Goal: Task Accomplishment & Management: Use online tool/utility

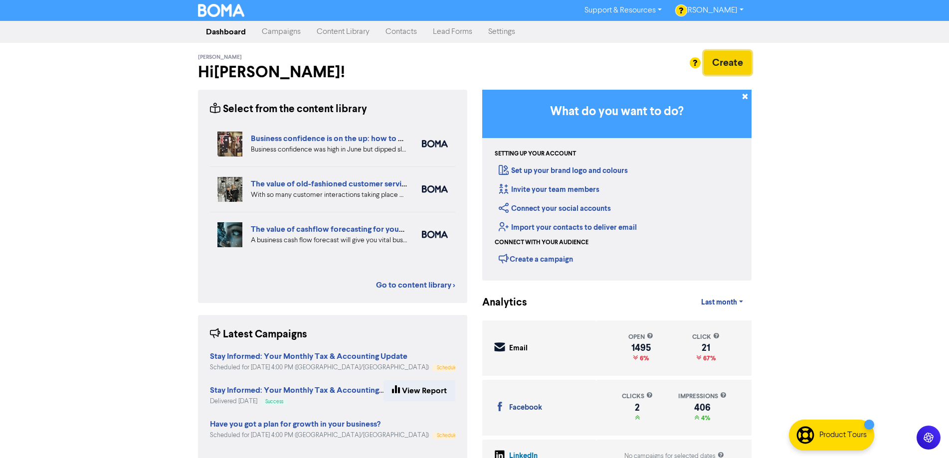
click at [742, 64] on button "Create" at bounding box center [728, 63] width 48 height 24
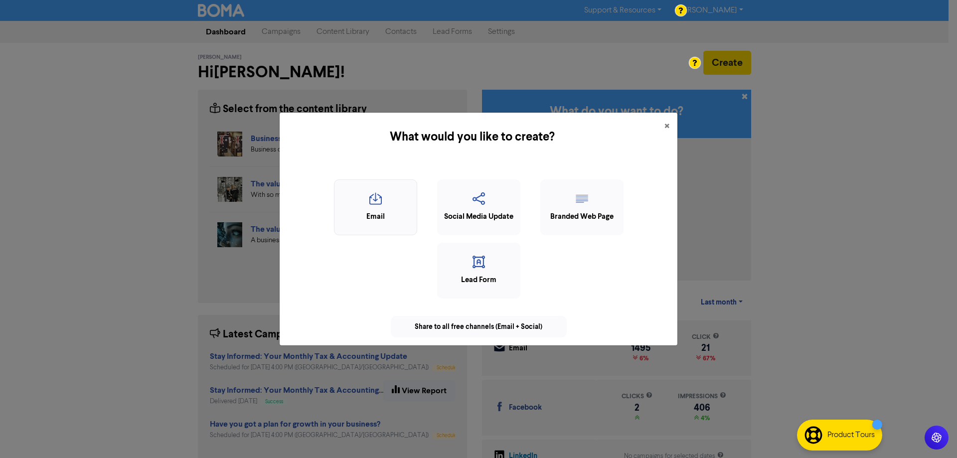
click at [381, 216] on div "Email" at bounding box center [376, 216] width 72 height 11
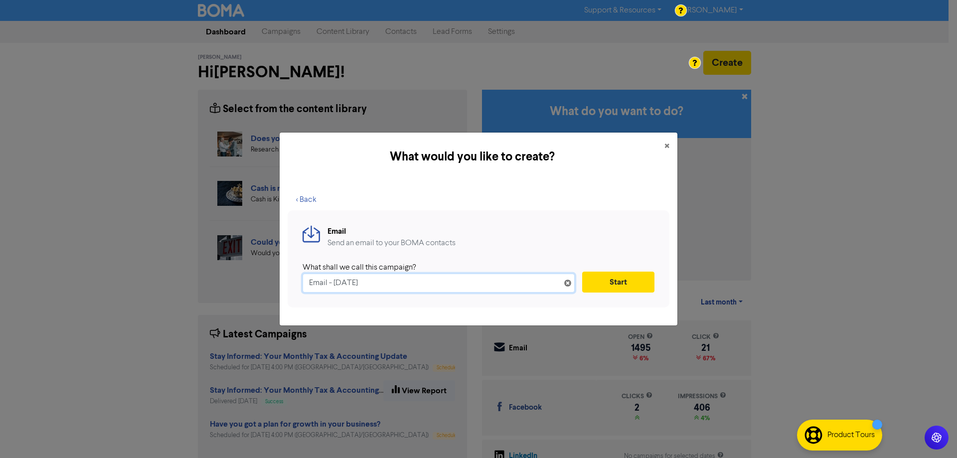
click at [345, 284] on input "Email - [DATE]" at bounding box center [439, 283] width 272 height 19
click at [345, 283] on input "Email - [DATE]" at bounding box center [439, 283] width 272 height 19
click at [345, 281] on input "Email - [DATE]" at bounding box center [439, 283] width 272 height 19
click at [346, 280] on input "Email - [DATE]" at bounding box center [439, 283] width 272 height 19
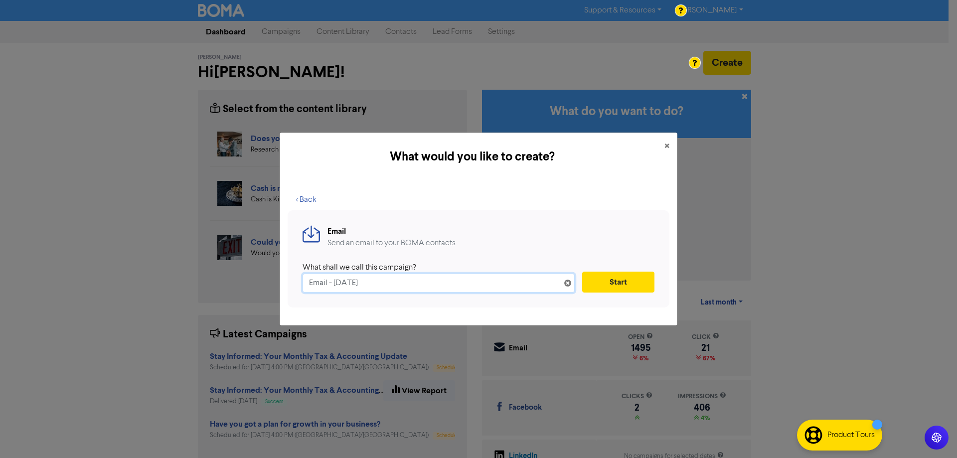
click at [346, 280] on input "Email - [DATE]" at bounding box center [439, 283] width 272 height 19
paste input "[DATE] Business Activity Statement Information Request"
click at [313, 280] on input "[DATE] Business Activity Statement Information Request" at bounding box center [439, 283] width 272 height 19
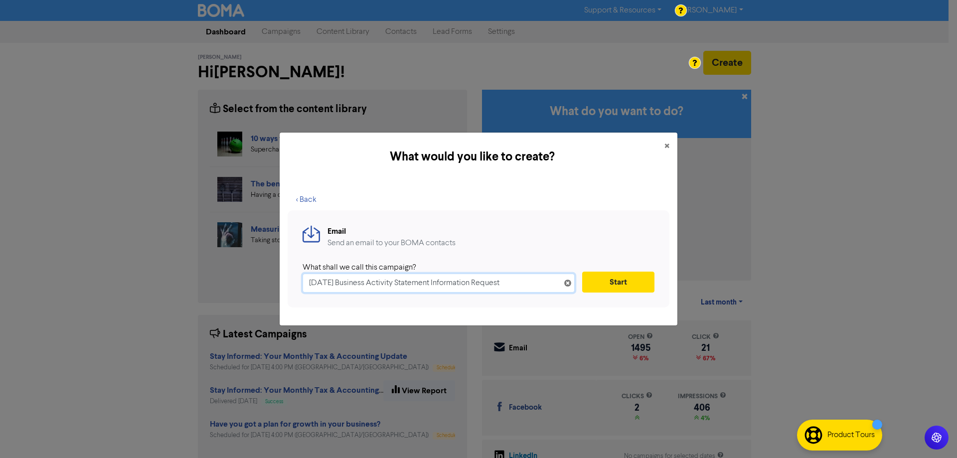
type input "[DATE] Business Activity Statement Information Request"
click at [530, 217] on div "Email Send an email to your BOMA contacts What shall we call this campaign? [DA…" at bounding box center [479, 258] width 382 height 97
click at [607, 281] on button "Start" at bounding box center [618, 282] width 72 height 21
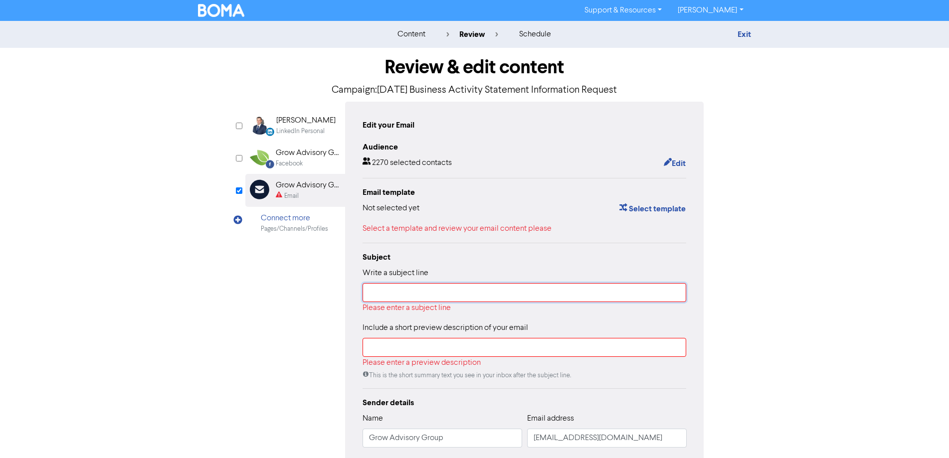
click at [386, 299] on input "text" at bounding box center [524, 292] width 324 height 19
paste input "[DATE] Business Activity Statement Information Request"
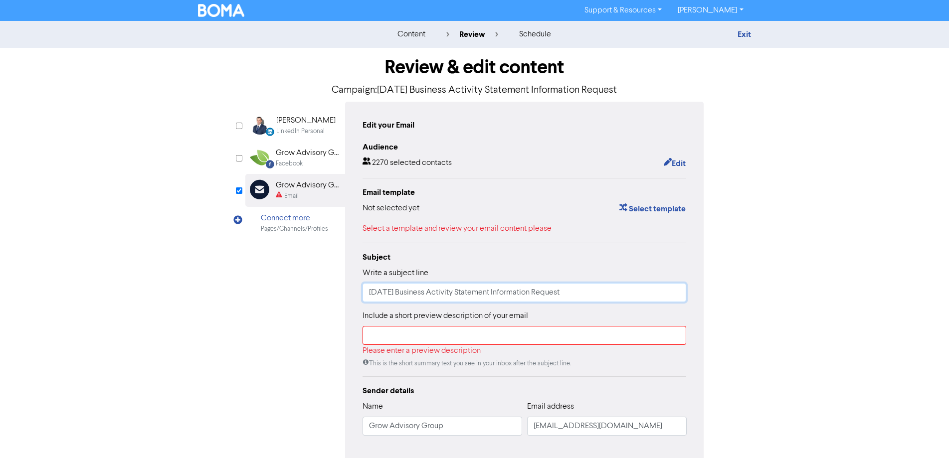
type input "[DATE] Business Activity Statement Information Request"
click at [382, 336] on input "text" at bounding box center [524, 335] width 324 height 19
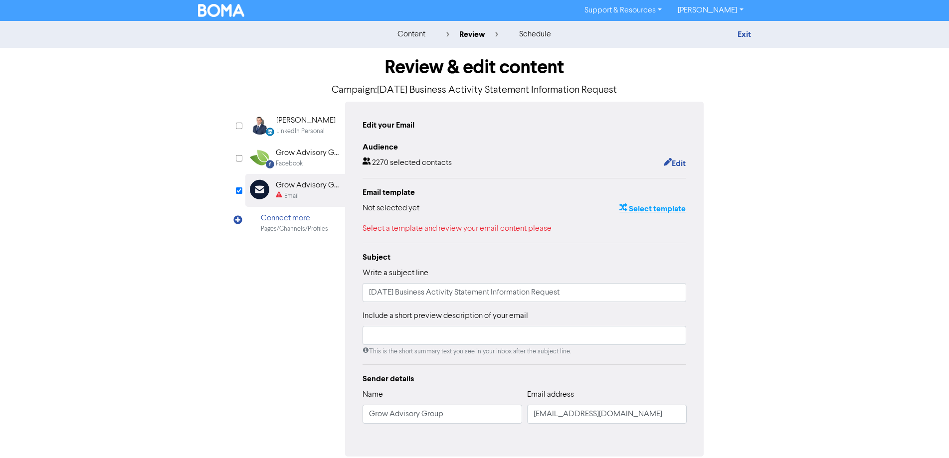
click at [635, 206] on button "Select template" at bounding box center [652, 208] width 67 height 13
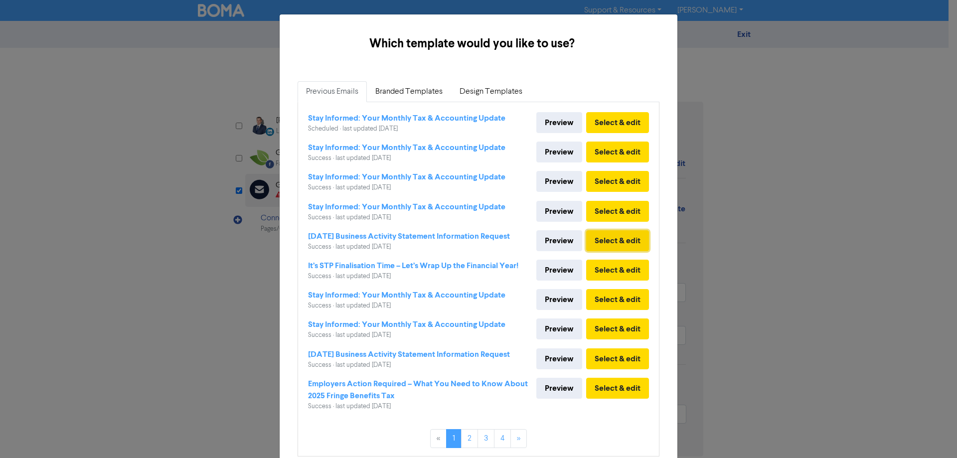
click at [602, 241] on button "Select & edit" at bounding box center [617, 240] width 63 height 21
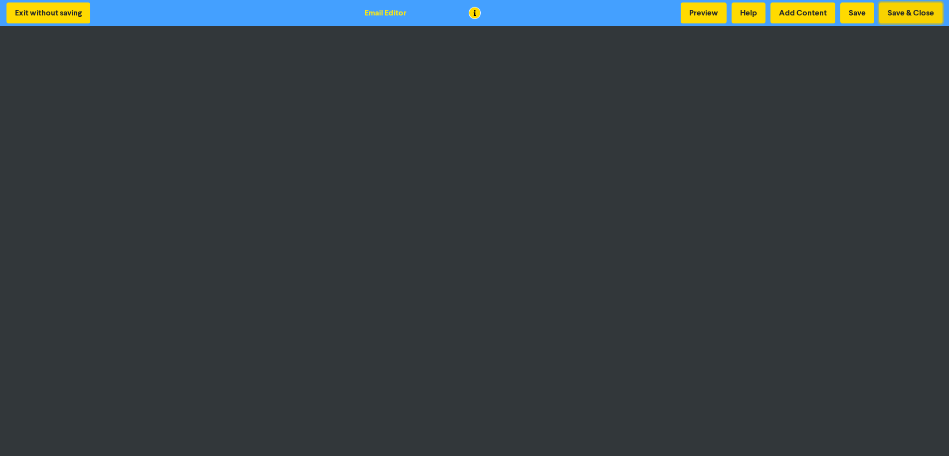
click at [902, 16] on button "Save & Close" at bounding box center [910, 12] width 63 height 21
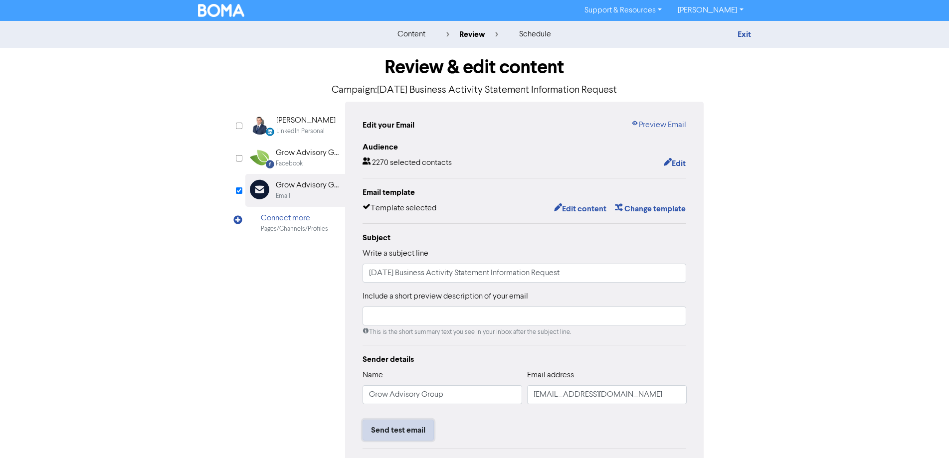
click at [389, 429] on button "Send test email" at bounding box center [397, 430] width 71 height 21
click at [380, 273] on input "[DATE] Business Activity Statement Information Request" at bounding box center [524, 273] width 324 height 19
type input "[DATE] Business Activity Statement Information Request"
click at [567, 394] on input "[EMAIL_ADDRESS][DOMAIN_NAME]" at bounding box center [607, 394] width 160 height 19
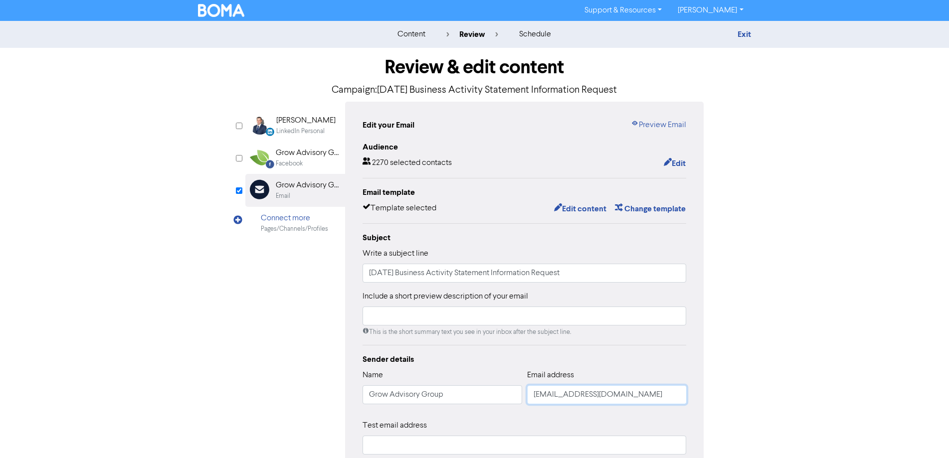
click at [567, 394] on input "[EMAIL_ADDRESS][DOMAIN_NAME]" at bounding box center [607, 394] width 160 height 19
click at [568, 394] on input "[EMAIL_ADDRESS][DOMAIN_NAME]" at bounding box center [607, 394] width 160 height 19
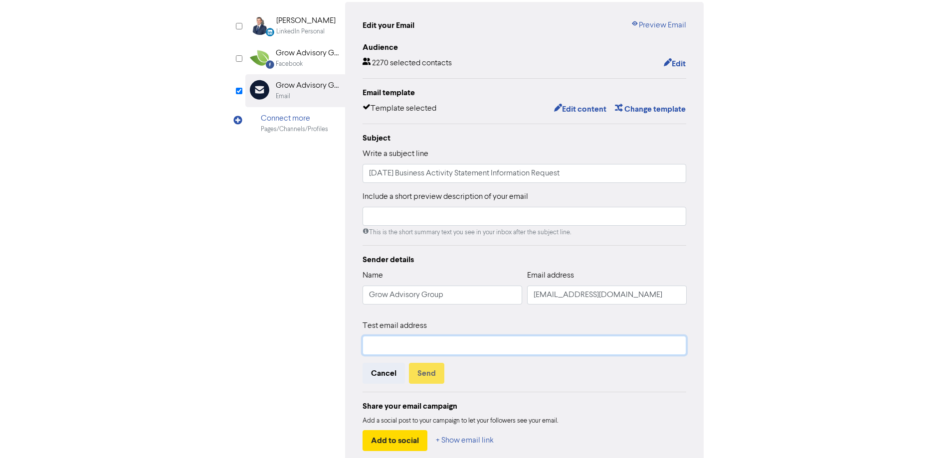
click at [481, 344] on input "text" at bounding box center [524, 345] width 324 height 19
paste input "[EMAIL_ADDRESS][DOMAIN_NAME]"
click at [375, 349] on input "[EMAIL_ADDRESS][DOMAIN_NAME]" at bounding box center [524, 345] width 324 height 19
type input "[PERSON_NAME][EMAIL_ADDRESS][DOMAIN_NAME]"
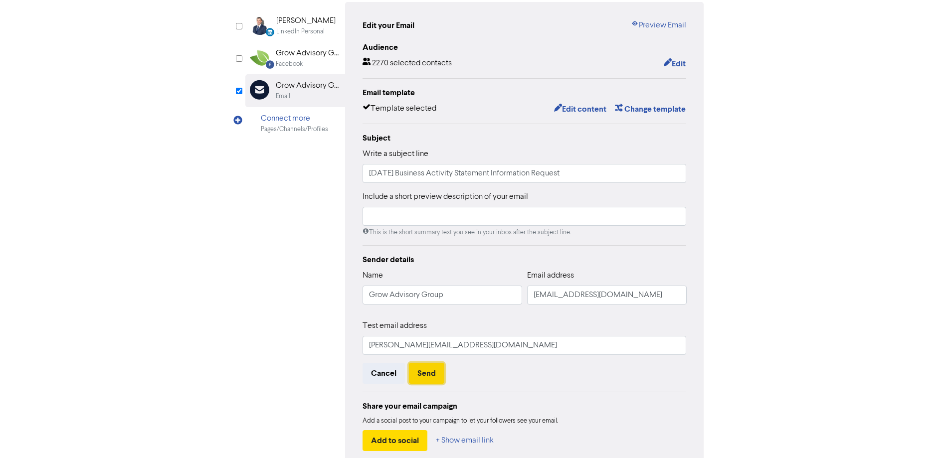
click at [433, 374] on button "Send" at bounding box center [426, 373] width 35 height 21
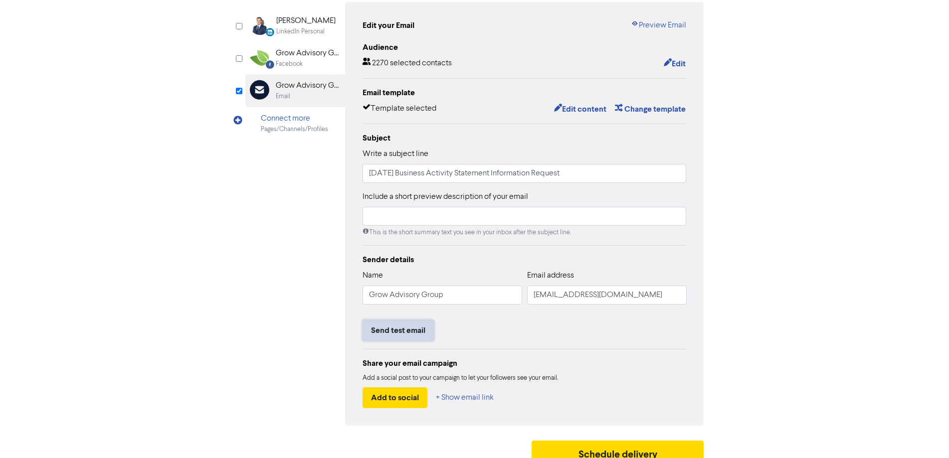
click at [408, 336] on button "Send test email" at bounding box center [397, 330] width 71 height 21
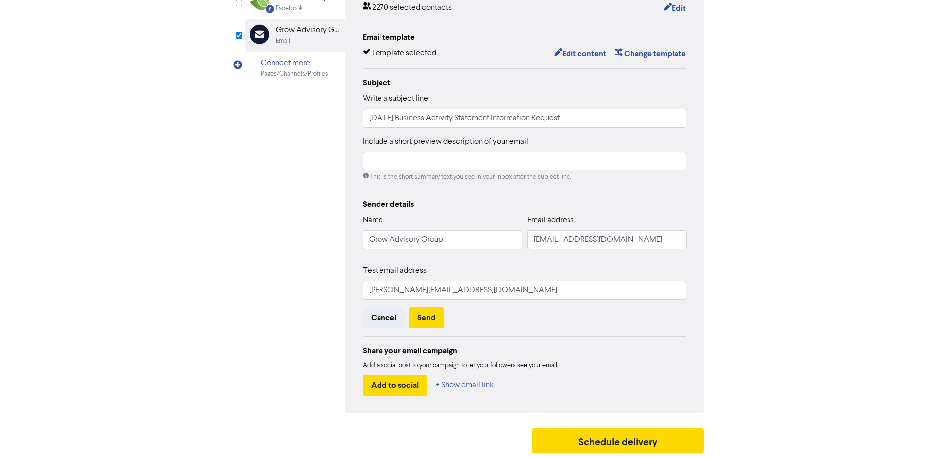
scroll to position [0, 0]
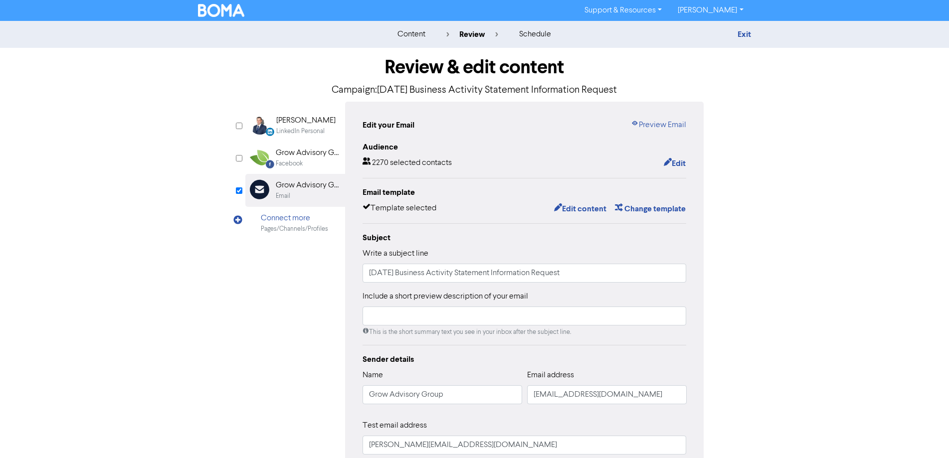
drag, startPoint x: 123, startPoint y: 337, endPoint x: 147, endPoint y: 295, distance: 48.2
click at [123, 333] on div "content review schedule Exit Review & edit content Campaign: [DATE] Business Ac…" at bounding box center [474, 317] width 949 height 592
